Goal: Information Seeking & Learning: Learn about a topic

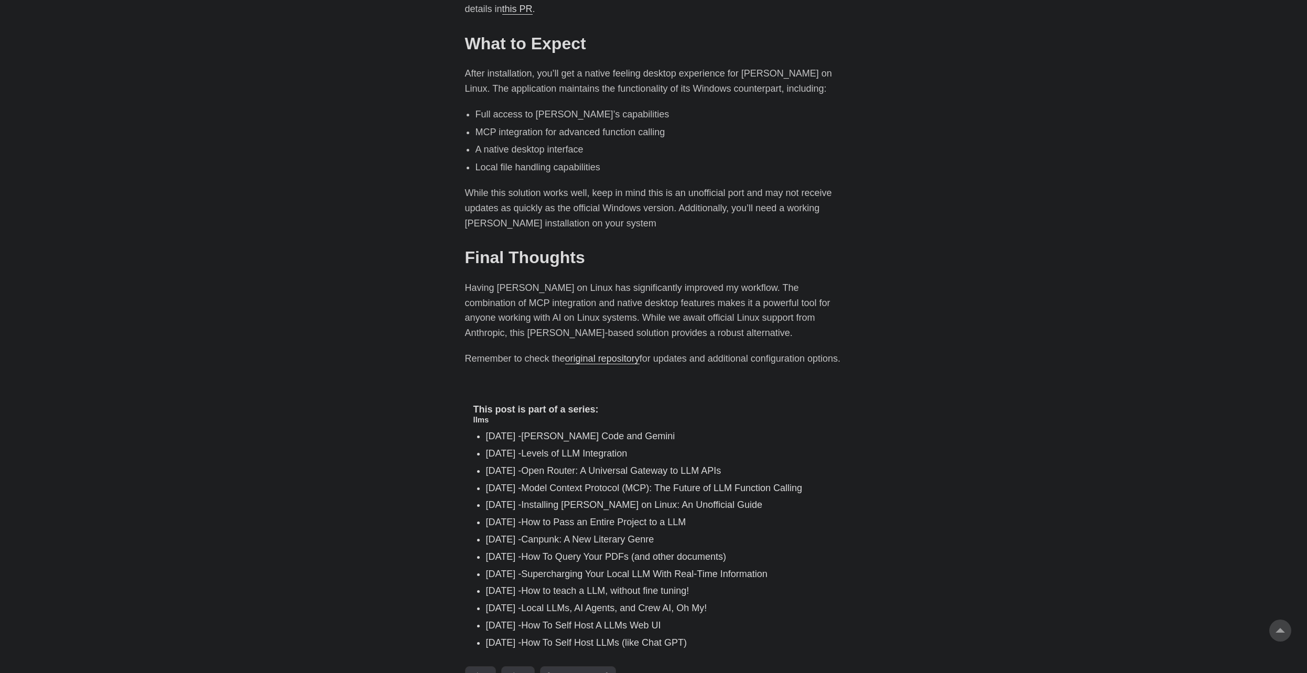
scroll to position [1336, 0]
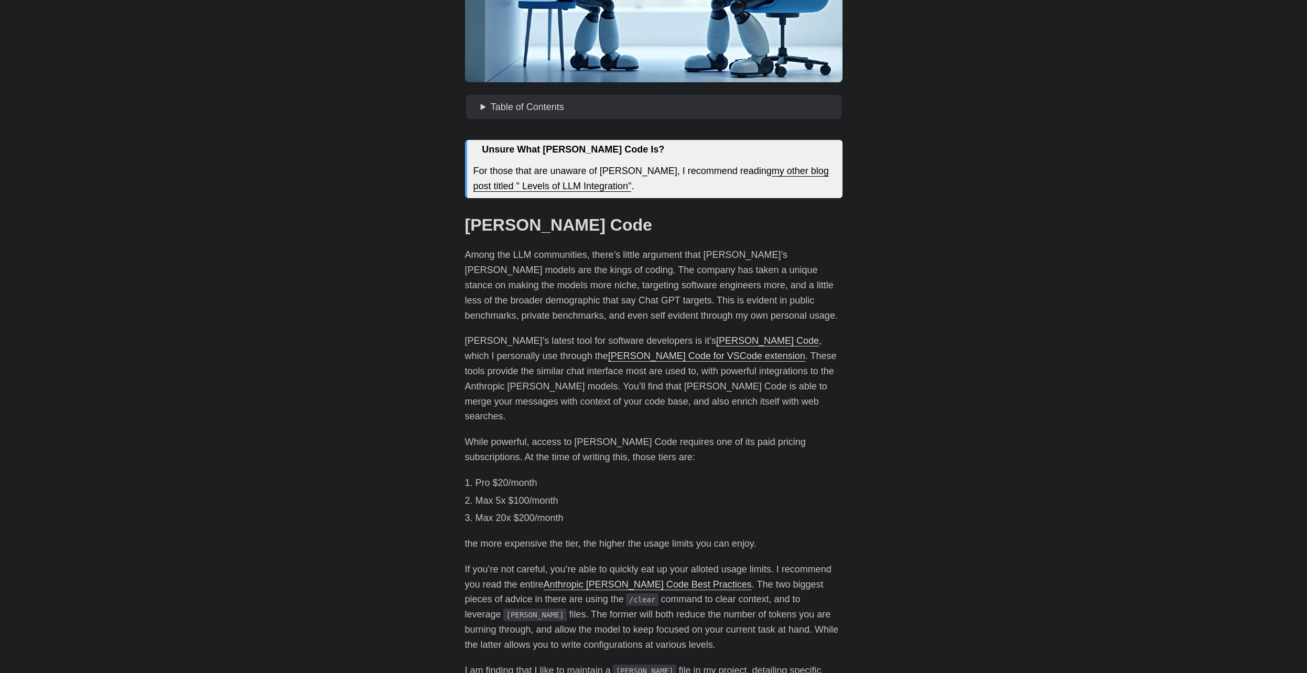
scroll to position [303, 0]
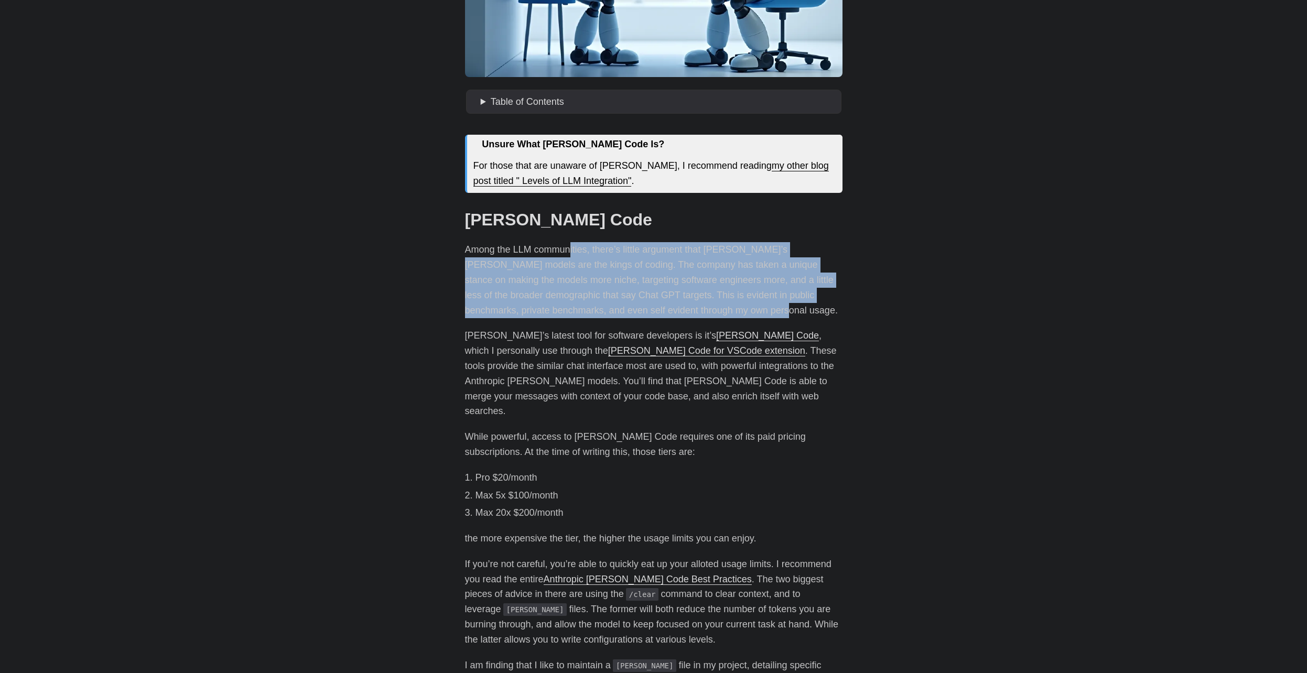
drag, startPoint x: 571, startPoint y: 254, endPoint x: 665, endPoint y: 316, distance: 113.1
click at [665, 316] on p "Among the LLM communities, there’s little argument that Anthropic’s Claude mode…" at bounding box center [653, 279] width 377 height 75
drag, startPoint x: 665, startPoint y: 316, endPoint x: 619, endPoint y: 284, distance: 56.4
click at [619, 284] on p "Among the LLM communities, there’s little argument that Anthropic’s Claude mode…" at bounding box center [653, 279] width 377 height 75
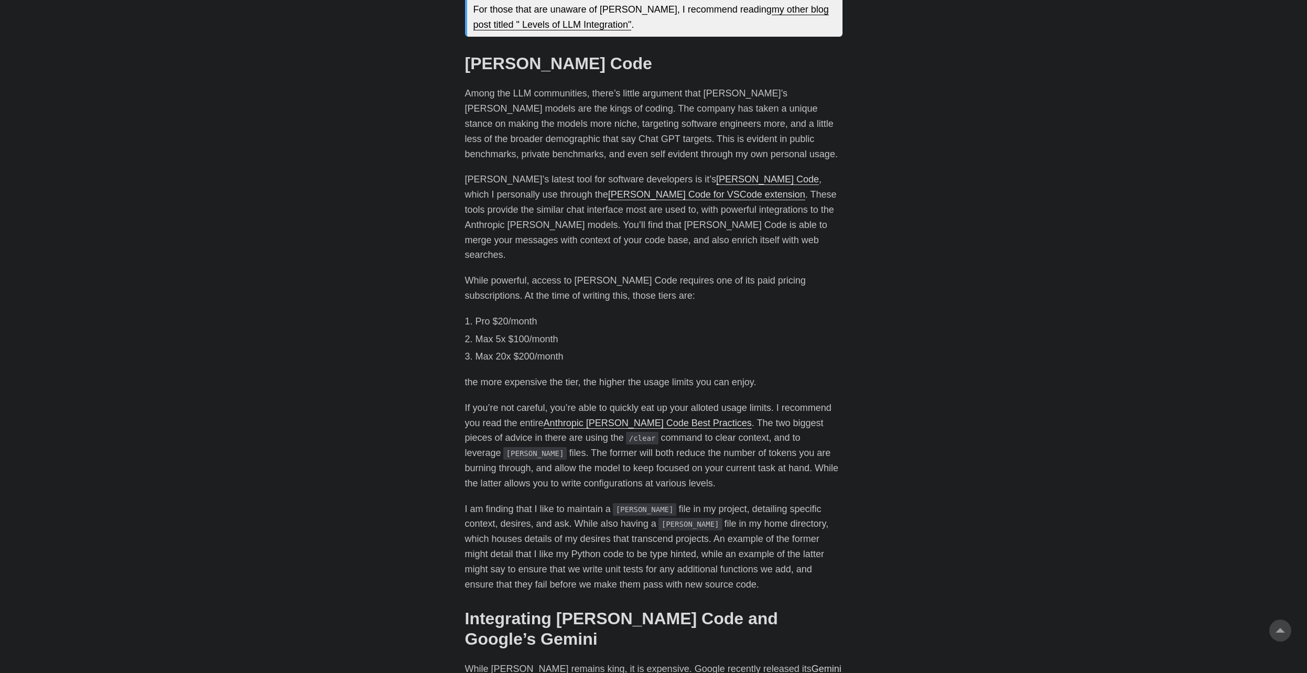
scroll to position [460, 0]
click at [635, 349] on li "Max 20x $200/month" at bounding box center [659, 356] width 367 height 15
drag, startPoint x: 470, startPoint y: 389, endPoint x: 818, endPoint y: 467, distance: 356.7
click at [818, 467] on p "If you’re not careful, you’re able to quickly eat up your alloted usage limits.…" at bounding box center [653, 445] width 377 height 91
drag, startPoint x: 818, startPoint y: 467, endPoint x: 995, endPoint y: 447, distance: 177.2
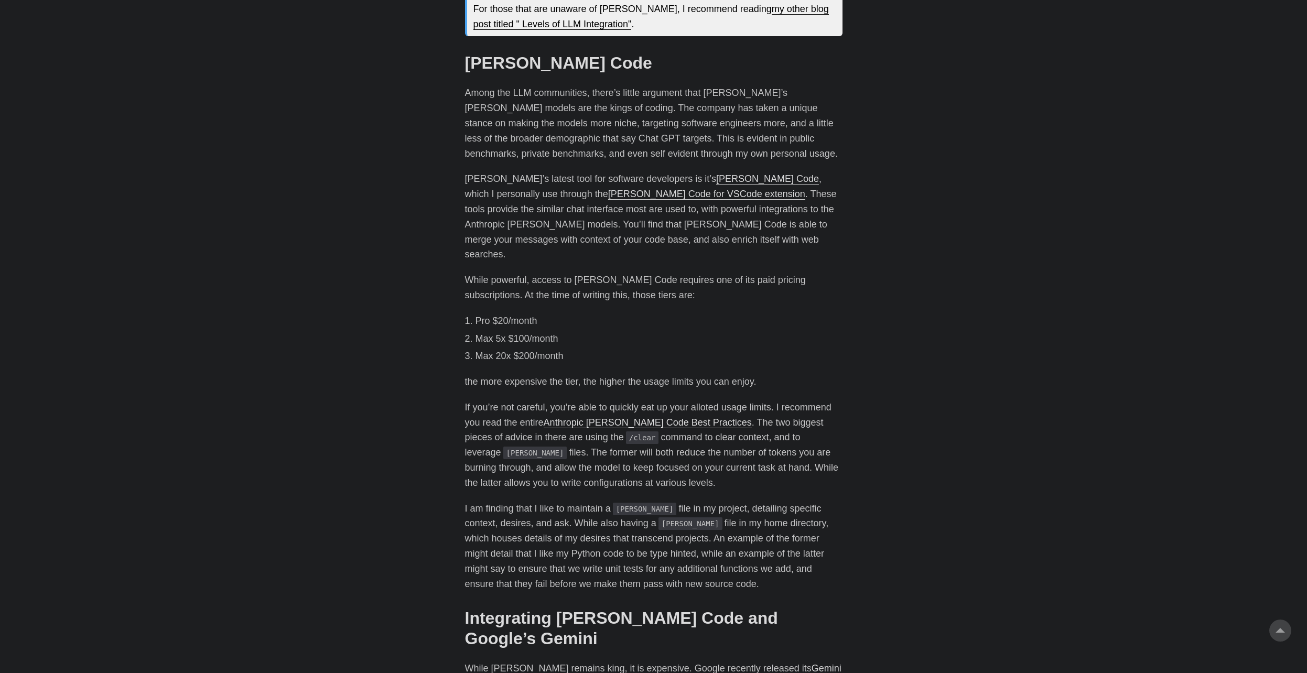
drag, startPoint x: 482, startPoint y: 496, endPoint x: 767, endPoint y: 567, distance: 293.5
click at [767, 567] on p "I am finding that I like to maintain a CLAUDE.md file in my project, detailing …" at bounding box center [653, 546] width 377 height 91
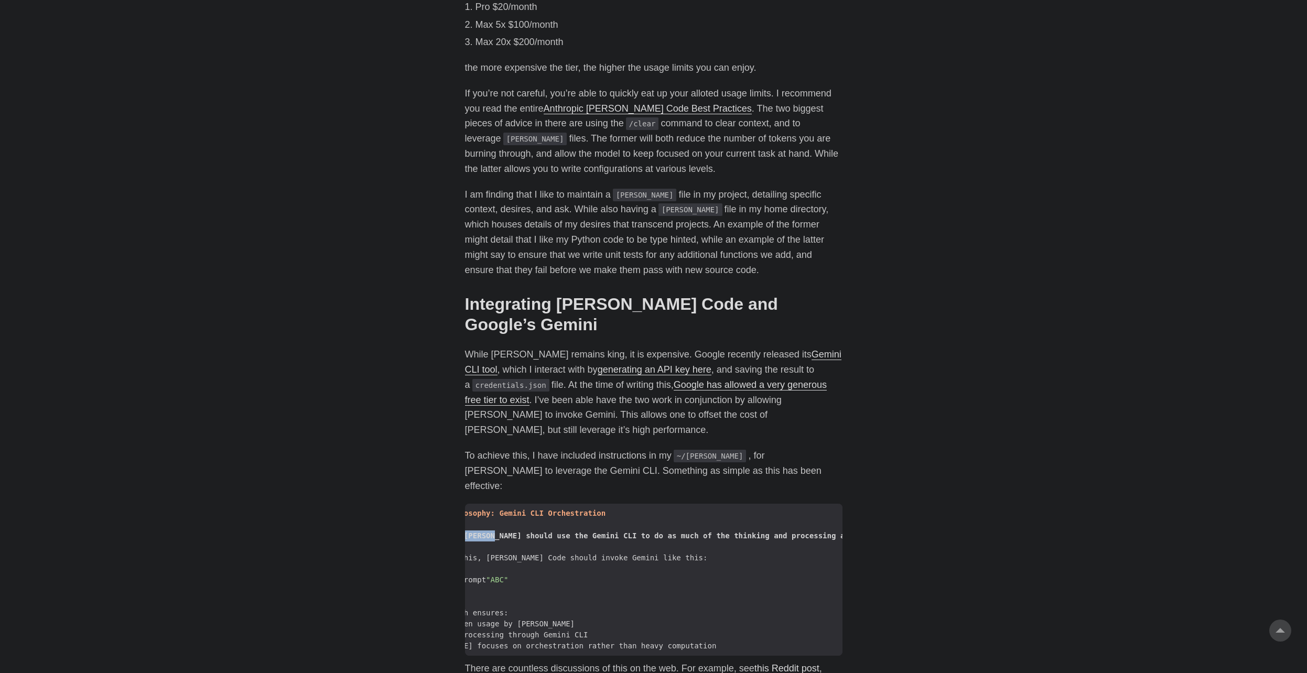
scroll to position [0, 0]
drag, startPoint x: 545, startPoint y: 482, endPoint x: 459, endPoint y: 490, distance: 86.8
drag, startPoint x: 459, startPoint y: 490, endPoint x: 599, endPoint y: 517, distance: 143.2
click at [599, 564] on span "```bash" at bounding box center [924, 569] width 919 height 11
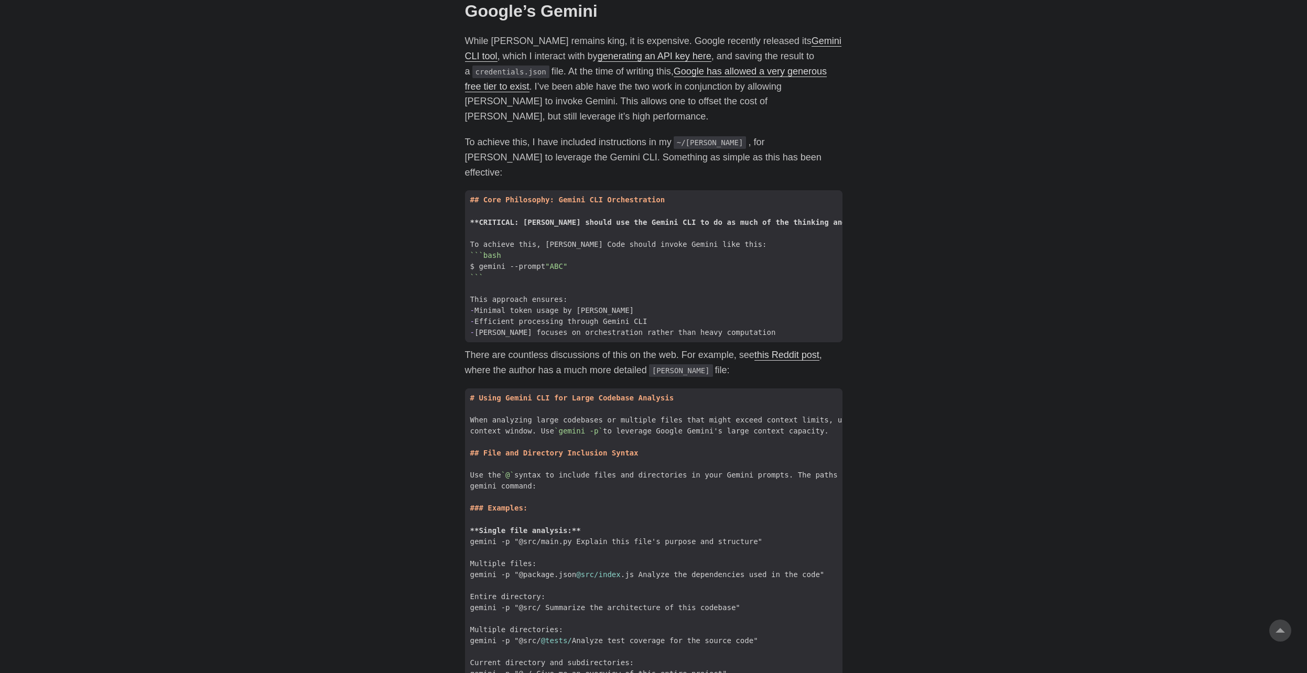
scroll to position [1088, 0]
